Goal: Task Accomplishment & Management: Manage account settings

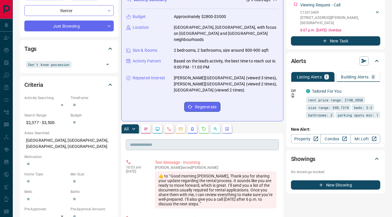
scroll to position [92, 0]
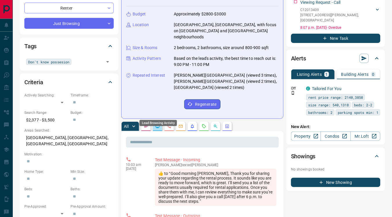
click at [158, 124] on icon "Lead Browsing Activity" at bounding box center [157, 126] width 5 height 5
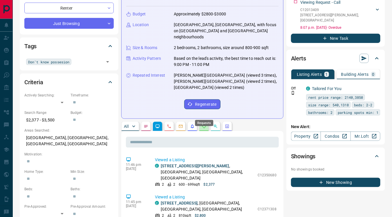
click at [205, 124] on icon "Requests" at bounding box center [204, 126] width 5 height 5
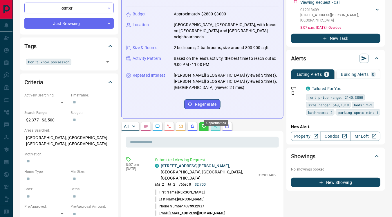
click at [215, 116] on div "Opportunities" at bounding box center [216, 121] width 26 height 11
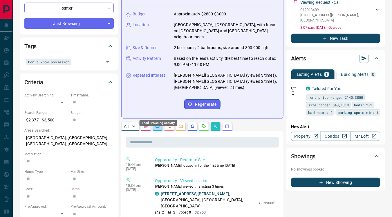
click at [157, 124] on icon "Lead Browsing Activity" at bounding box center [158, 125] width 4 height 3
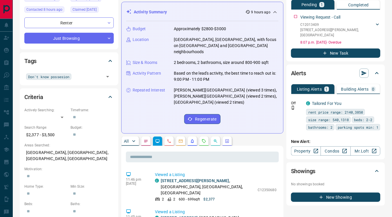
scroll to position [77, 0]
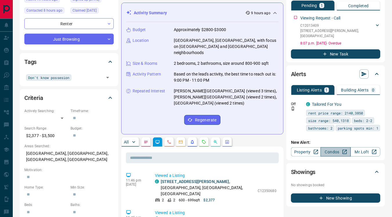
click at [333, 151] on link "Condos" at bounding box center [336, 151] width 30 height 9
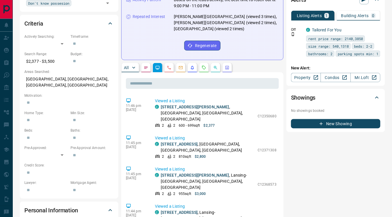
scroll to position [151, 0]
click at [191, 104] on p "[STREET_ADDRESS][PERSON_NAME]" at bounding box center [208, 113] width 94 height 18
click at [190, 104] on link "[STREET_ADDRESS][PERSON_NAME]" at bounding box center [195, 106] width 68 height 5
click at [175, 141] on link "[STREET_ADDRESS]" at bounding box center [179, 143] width 37 height 5
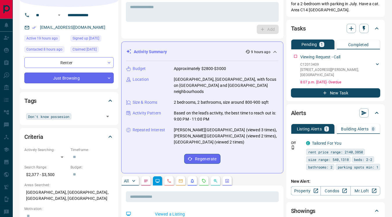
scroll to position [24, 0]
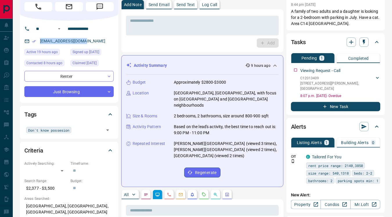
drag, startPoint x: 39, startPoint y: 38, endPoint x: 99, endPoint y: 46, distance: 60.8
click at [99, 46] on div "[EMAIL_ADDRESS][DOMAIN_NAME]" at bounding box center [68, 41] width 89 height 10
copy link "[EMAIL_ADDRESS][DOMAIN_NAME]"
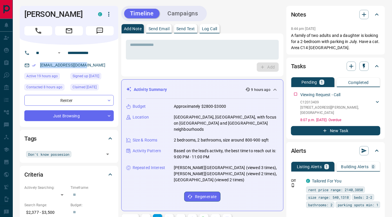
click at [116, 61] on div "**********" at bounding box center [69, 86] width 99 height 82
click at [90, 155] on input "text" at bounding box center [87, 154] width 29 height 6
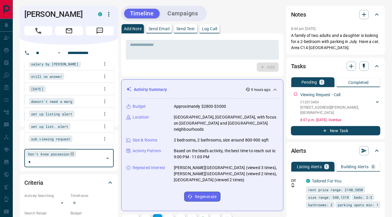
scroll to position [113, 0]
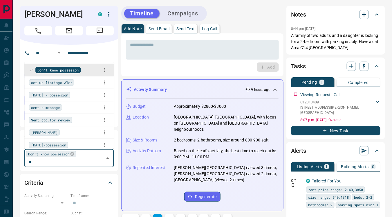
type input "***"
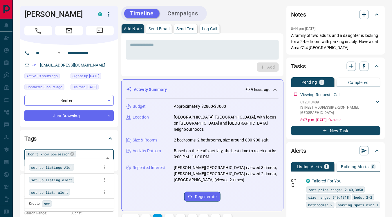
click at [86, 166] on div "set up listings Aler" at bounding box center [69, 167] width 80 height 9
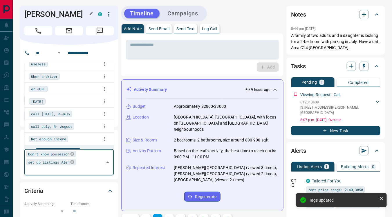
scroll to position [0, 0]
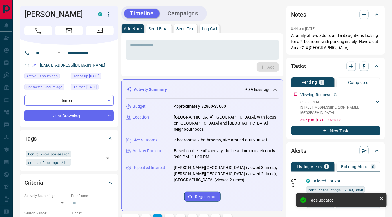
click at [121, 54] on div "* ​ Add" at bounding box center [202, 54] width 162 height 43
